Goal: Navigation & Orientation: Find specific page/section

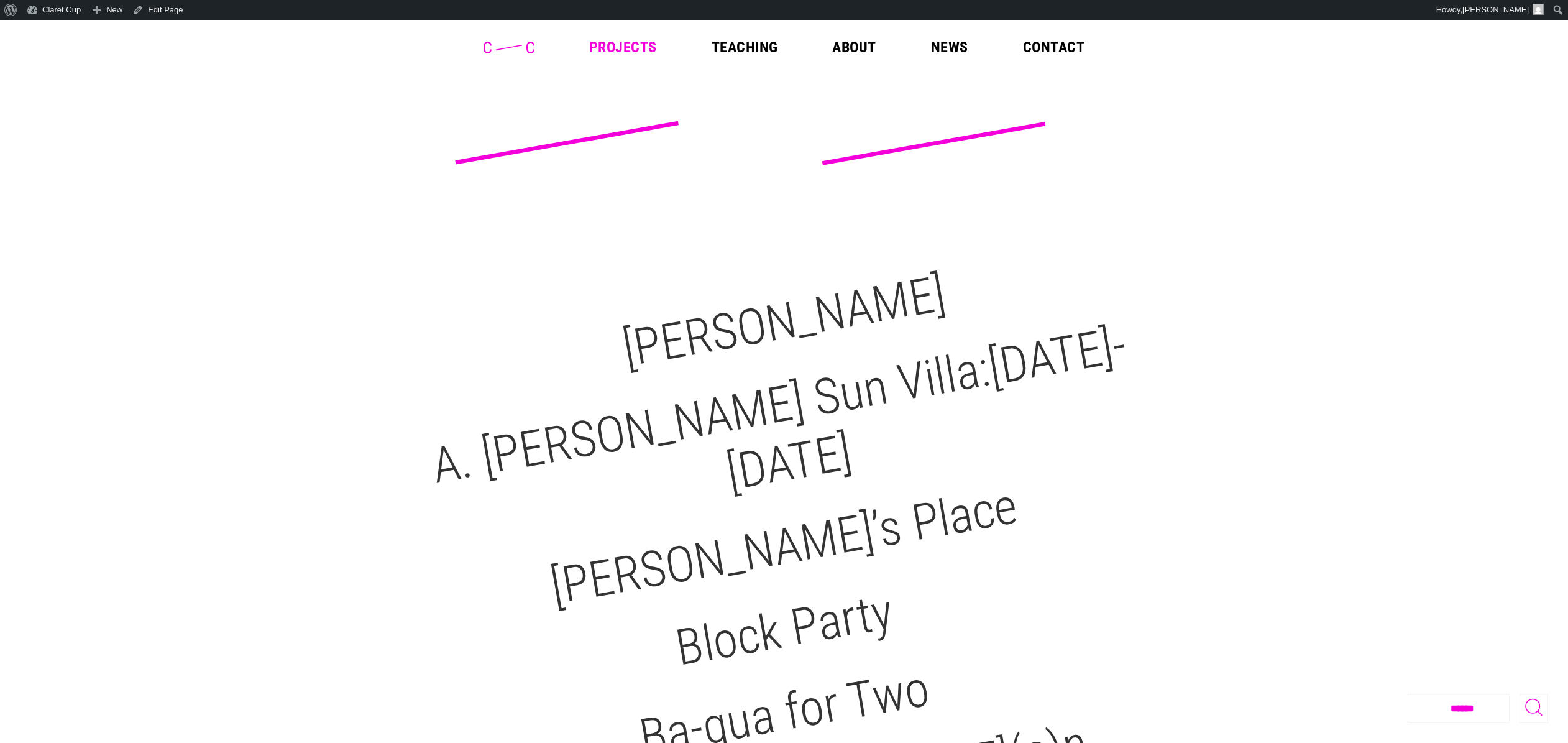
click at [505, 43] on icon at bounding box center [509, 47] width 51 height 12
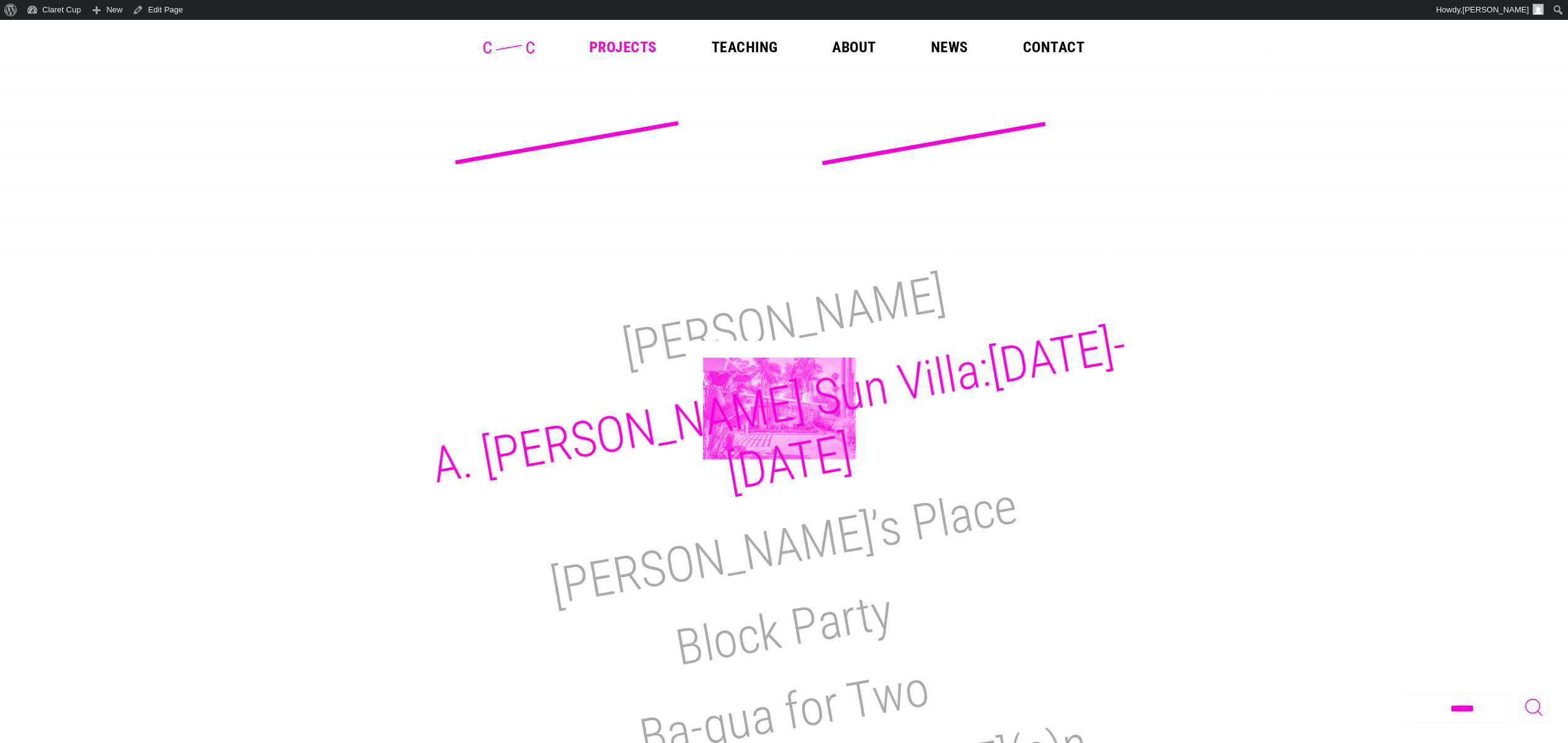
click at [779, 405] on h2 "A. [PERSON_NAME] Sun Villa:[DATE]-[DATE]" at bounding box center [780, 409] width 703 height 187
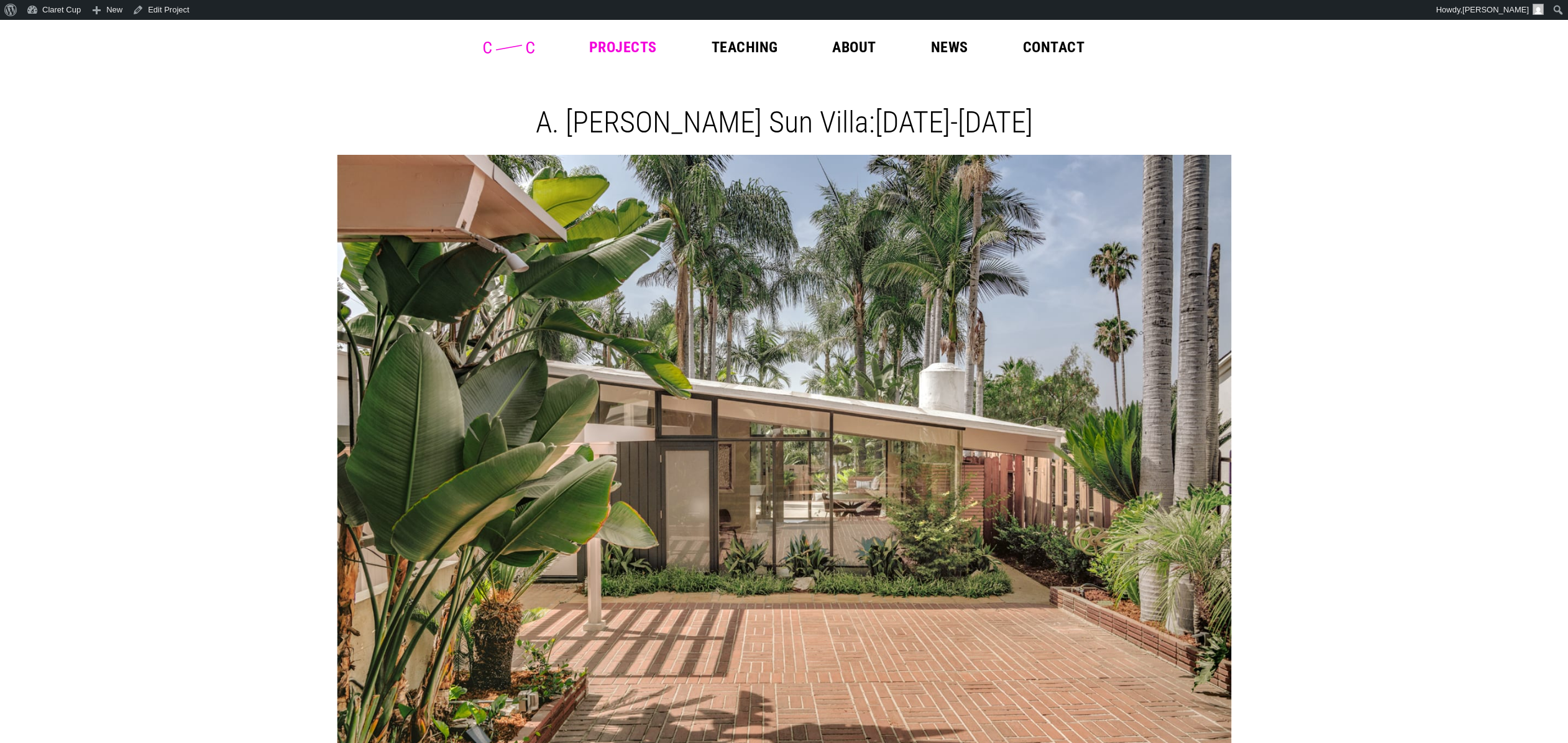
click at [518, 45] on icon at bounding box center [509, 47] width 51 height 12
